Goal: Task Accomplishment & Management: Manage account settings

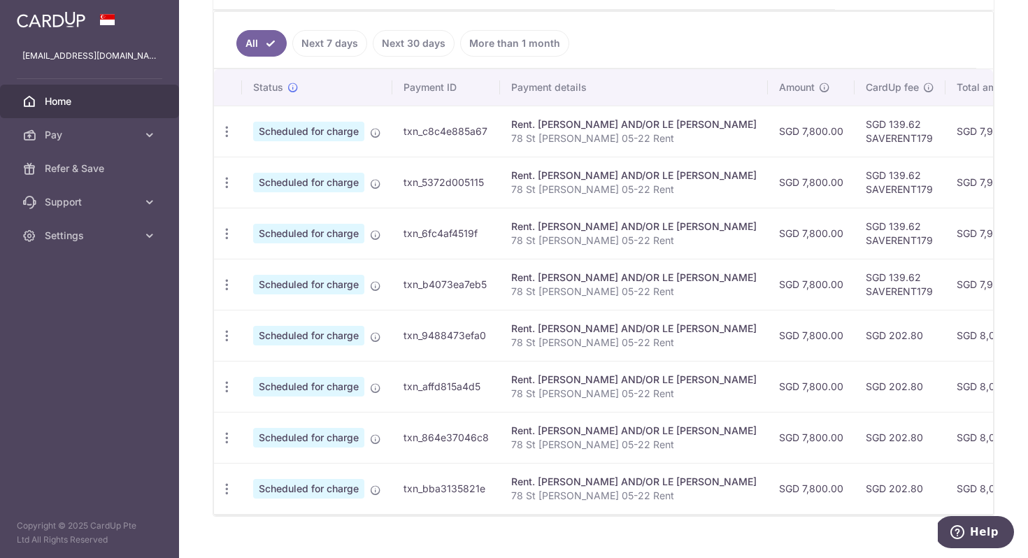
scroll to position [362, 0]
click at [232, 334] on icon "button" at bounding box center [227, 336] width 15 height 15
click at [330, 374] on span "Update payment" at bounding box center [301, 375] width 95 height 17
radio input "true"
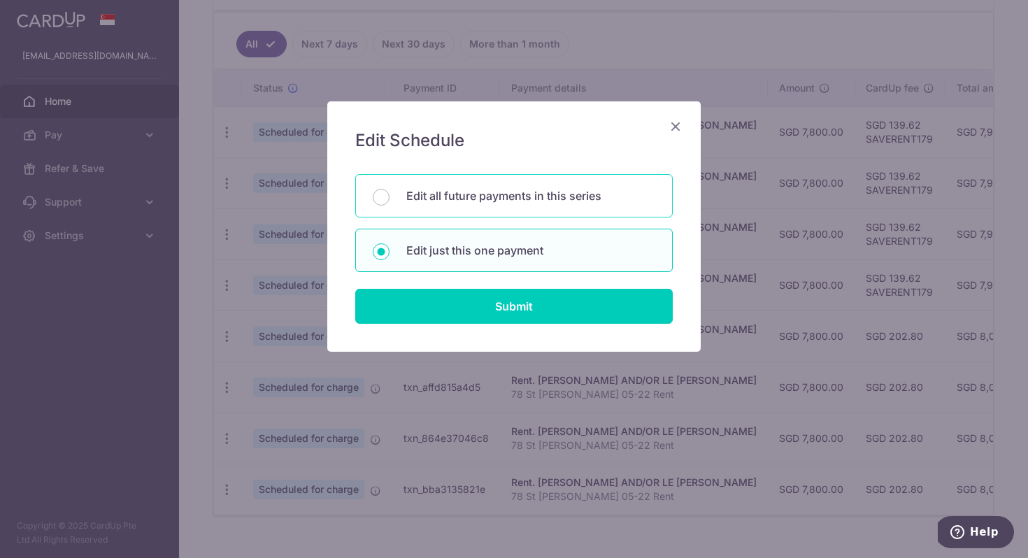
click at [511, 197] on p "Edit all future payments in this series" at bounding box center [530, 195] width 249 height 17
click at [390, 197] on input "Edit all future payments in this series" at bounding box center [381, 197] width 17 height 17
click at [490, 253] on p "Edit just this one payment" at bounding box center [530, 250] width 249 height 17
click at [390, 253] on input "Edit just this one payment" at bounding box center [381, 251] width 17 height 17
radio input "false"
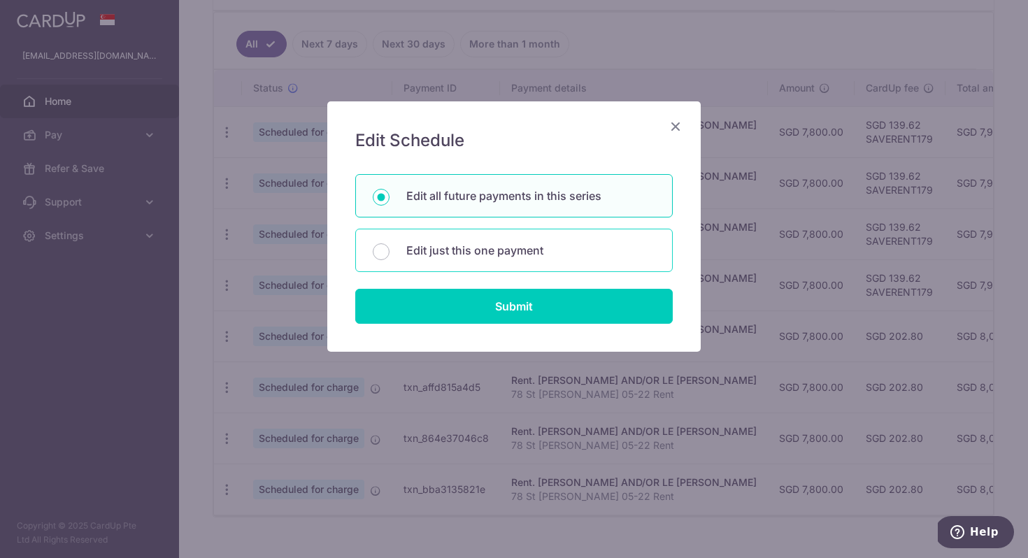
radio input "true"
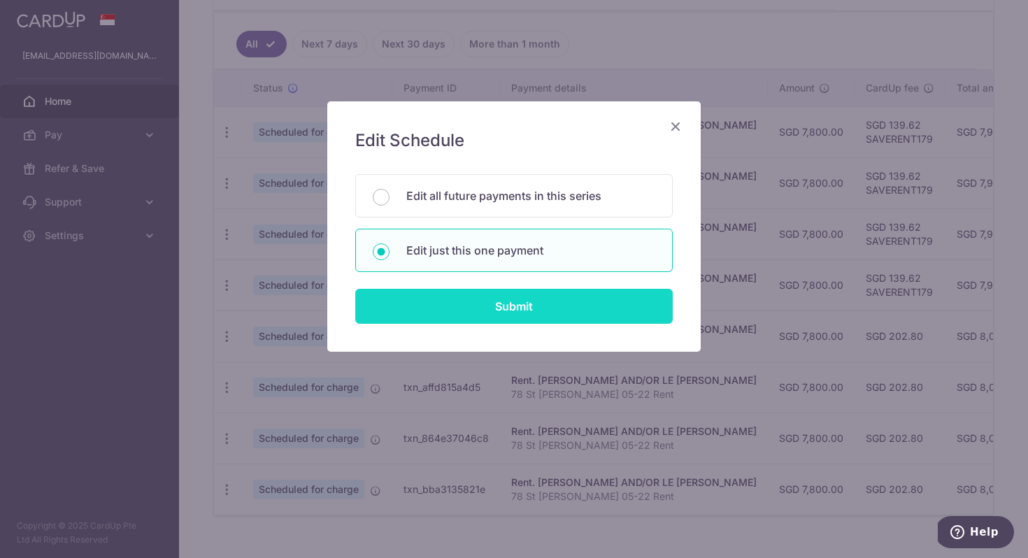
click at [508, 301] on input "Submit" at bounding box center [514, 306] width 318 height 35
radio input "true"
type input "7,800.00"
type input "01/03/2026"
type input "78 St Patrick 05-22 Rent"
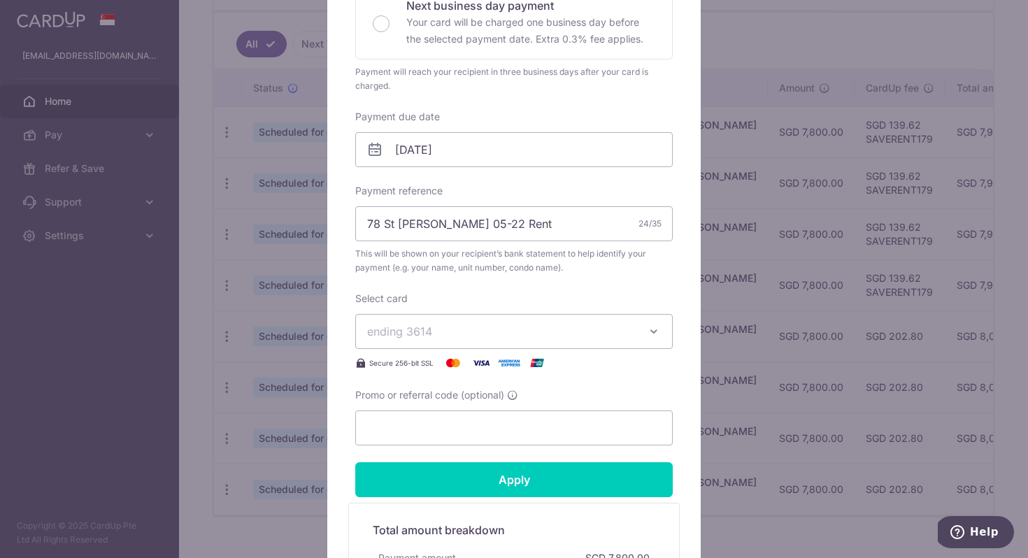
scroll to position [346, 0]
click at [437, 421] on input "Promo or referral code (optional)" at bounding box center [514, 427] width 318 height 35
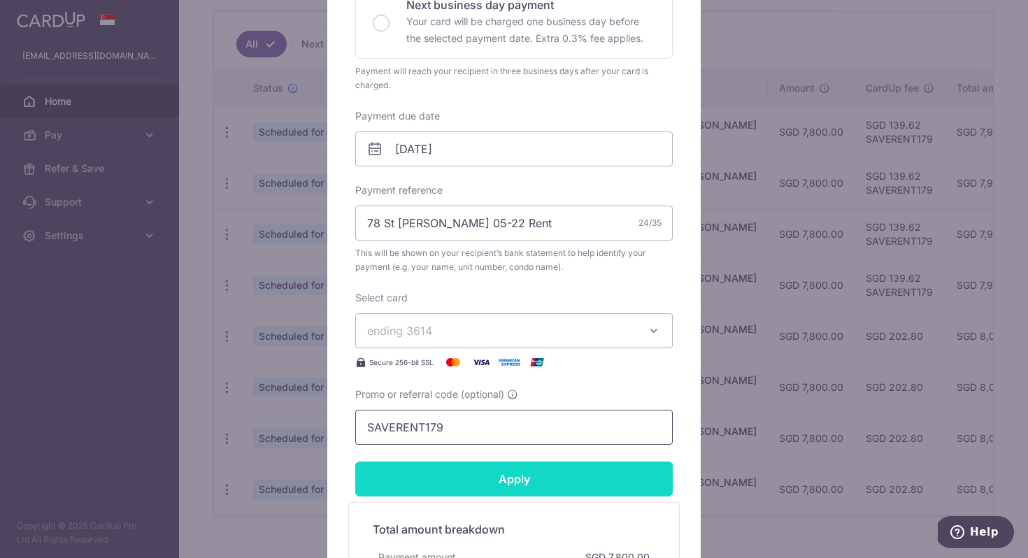
type input "SAVERENT179"
click at [436, 485] on input "Apply" at bounding box center [514, 479] width 318 height 35
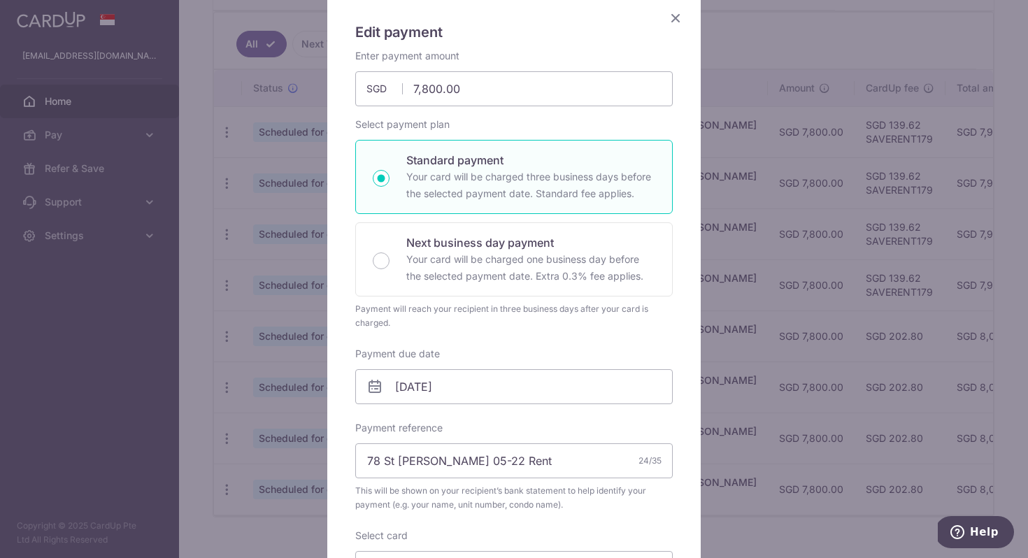
scroll to position [55, 0]
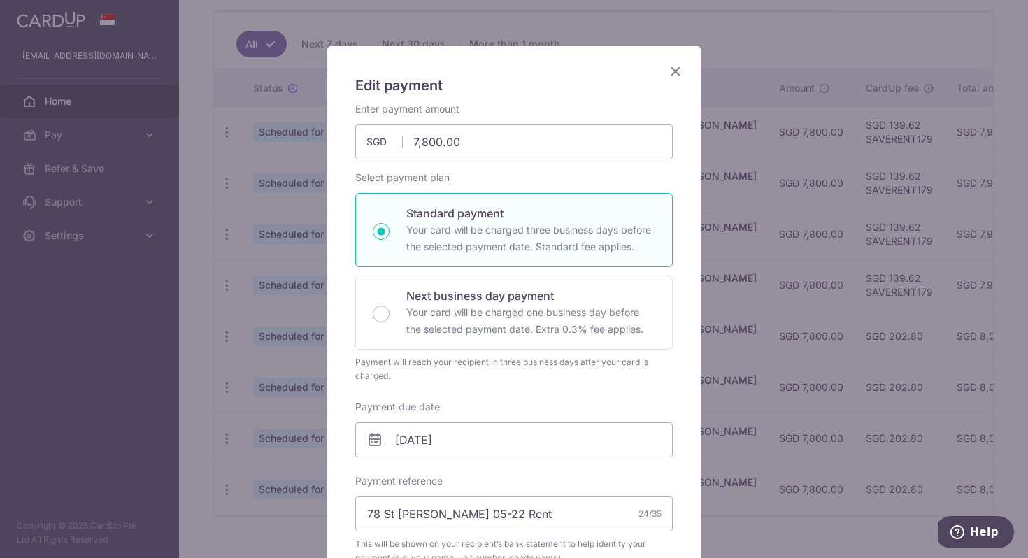
click at [675, 71] on icon "Close" at bounding box center [675, 70] width 17 height 17
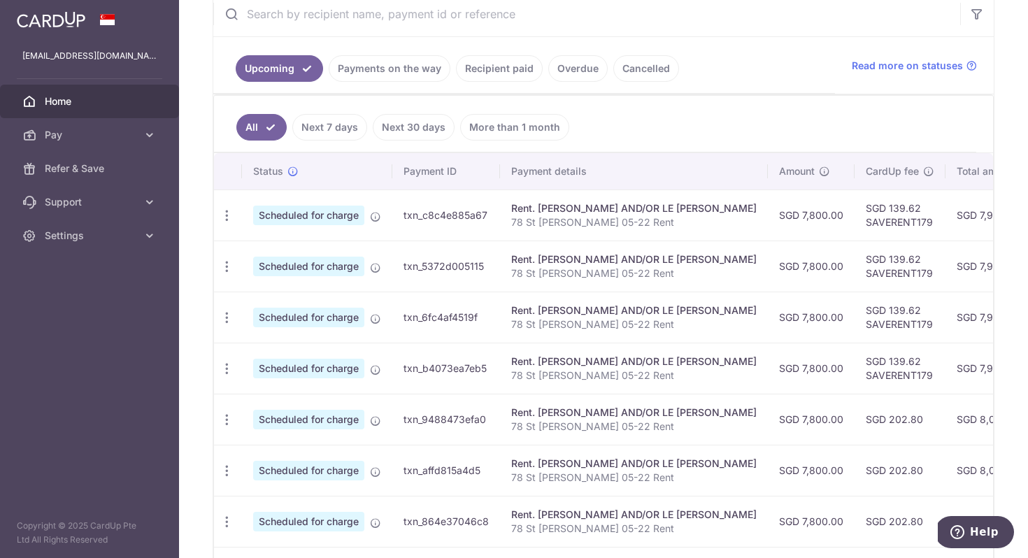
scroll to position [280, 0]
click at [751, 95] on ul "All Next 7 days Next 30 days More than 1 month" at bounding box center [595, 123] width 762 height 57
click at [69, 231] on span "Settings" at bounding box center [91, 236] width 92 height 14
click at [652, 140] on ul "All Next 7 days Next 30 days More than 1 month" at bounding box center [595, 123] width 762 height 57
click at [81, 306] on span "Logout" at bounding box center [91, 303] width 92 height 14
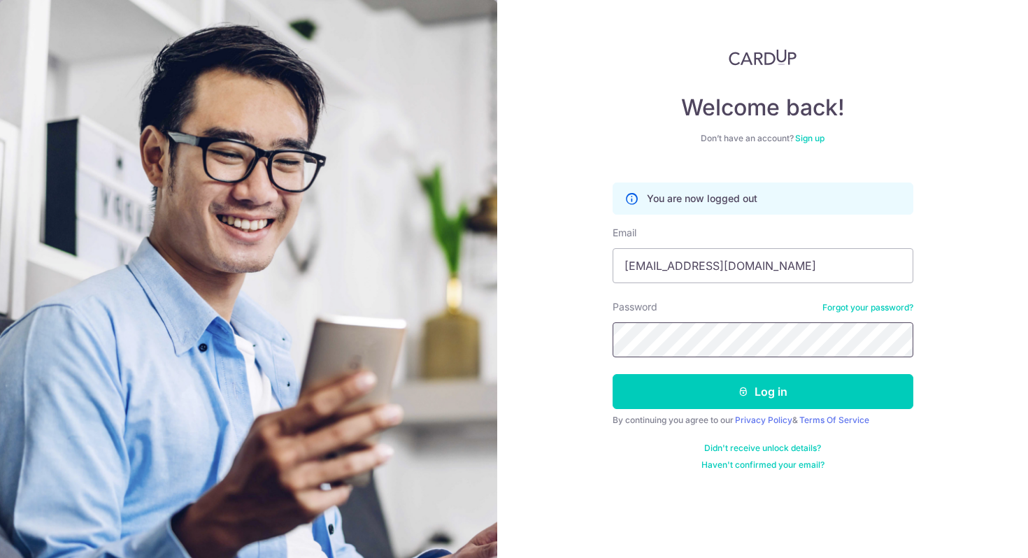
type input "[EMAIL_ADDRESS][DOMAIN_NAME]"
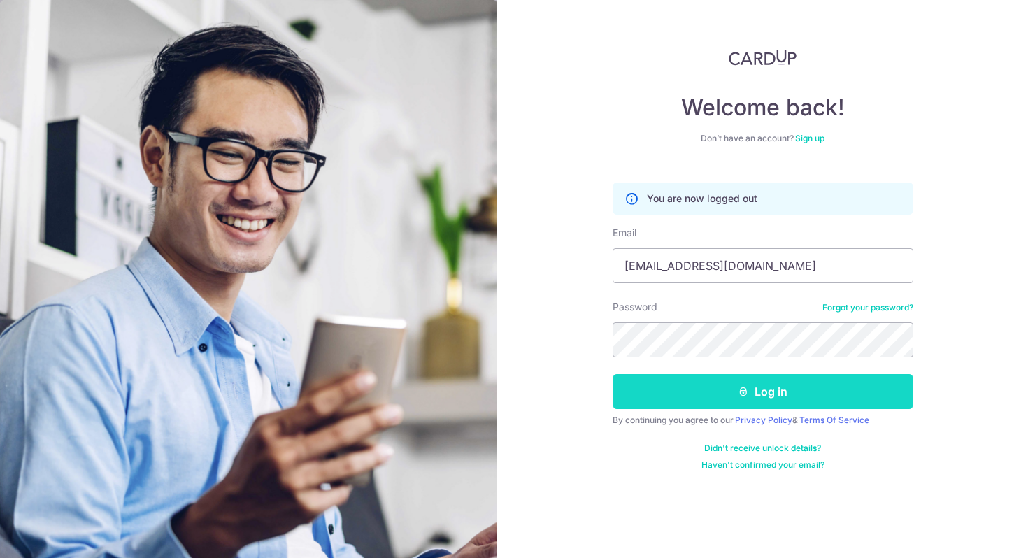
click at [702, 395] on button "Log in" at bounding box center [763, 391] width 301 height 35
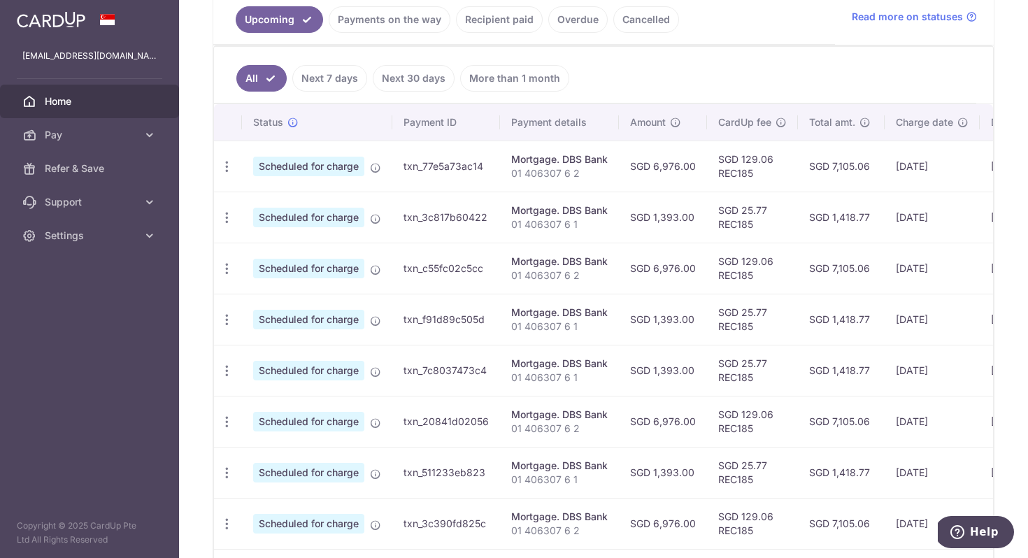
scroll to position [360, 0]
